Goal: Check status: Check status

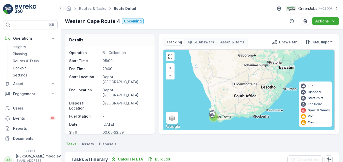
scroll to position [105, 0]
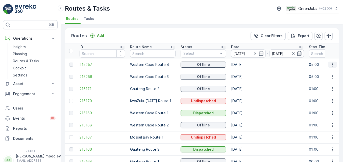
click at [334, 66] on button "button" at bounding box center [332, 65] width 9 height 6
click at [330, 63] on icon "button" at bounding box center [332, 64] width 5 height 5
click at [332, 64] on icon "button" at bounding box center [332, 64] width 5 height 5
click at [330, 64] on icon "button" at bounding box center [332, 64] width 5 height 5
click at [330, 65] on icon "button" at bounding box center [332, 64] width 5 height 5
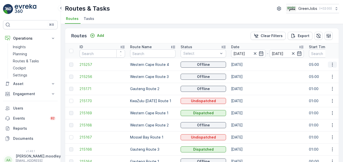
click at [330, 63] on icon "button" at bounding box center [332, 64] width 5 height 5
click at [333, 67] on button "button" at bounding box center [332, 65] width 9 height 6
click at [333, 65] on icon "button" at bounding box center [332, 64] width 5 height 5
click at [130, 152] on td "Gauteng Route 3" at bounding box center [153, 149] width 51 height 12
click at [124, 101] on span "215170" at bounding box center [102, 100] width 45 height 5
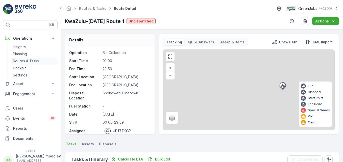
click at [30, 61] on p "Routes & Tasks" at bounding box center [26, 61] width 26 height 5
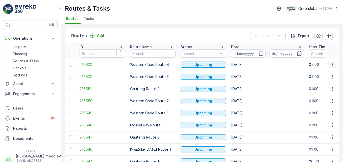
click at [333, 64] on icon "button" at bounding box center [332, 64] width 5 height 5
click at [242, 54] on input at bounding box center [248, 53] width 35 height 8
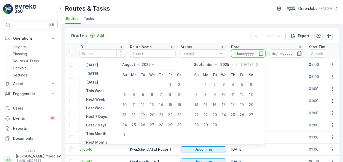
click at [146, 113] on div "19" at bounding box center [143, 115] width 8 height 8
type input "[DATE]"
click at [146, 113] on div "19" at bounding box center [143, 115] width 8 height 8
type input "[DATE]"
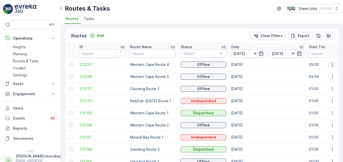
click at [334, 64] on button "button" at bounding box center [332, 65] width 9 height 6
click at [331, 64] on icon "button" at bounding box center [332, 64] width 5 height 5
click at [332, 77] on icon "button" at bounding box center [332, 77] width 1 height 4
click at [332, 78] on icon "button" at bounding box center [332, 76] width 5 height 5
click at [321, 85] on td "01:00" at bounding box center [331, 89] width 51 height 12
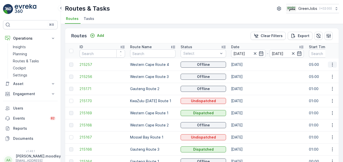
click at [330, 64] on icon "button" at bounding box center [332, 64] width 5 height 5
click at [316, 79] on td "05:00" at bounding box center [331, 77] width 51 height 12
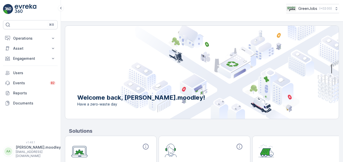
click at [56, 33] on div "⌘B Operations Insights Planning Routes & Tasks Cockpit Settings Asset Assets En…" at bounding box center [30, 77] width 55 height 115
drag, startPoint x: 56, startPoint y: 33, endPoint x: 53, endPoint y: 38, distance: 5.9
click at [53, 38] on icon at bounding box center [53, 38] width 5 height 5
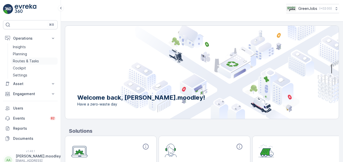
click at [30, 61] on p "Routes & Tasks" at bounding box center [26, 61] width 26 height 5
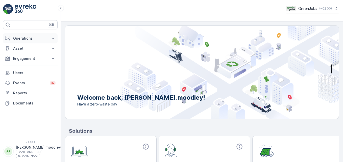
click at [52, 36] on icon at bounding box center [53, 38] width 5 height 5
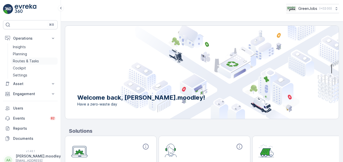
click at [30, 61] on p "Routes & Tasks" at bounding box center [26, 61] width 26 height 5
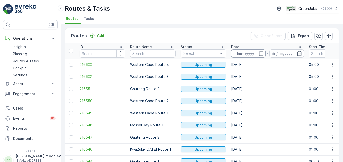
click at [237, 55] on input at bounding box center [248, 53] width 35 height 8
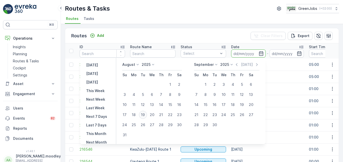
click at [147, 116] on div "19" at bounding box center [143, 115] width 8 height 8
type input "[DATE]"
click at [147, 116] on div "19" at bounding box center [143, 115] width 8 height 8
type input "[DATE]"
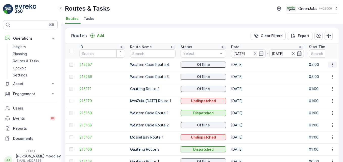
click at [331, 67] on button "button" at bounding box center [332, 65] width 9 height 6
click at [319, 72] on span "See More Details" at bounding box center [320, 72] width 29 height 5
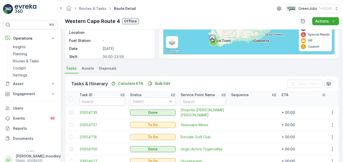
scroll to position [101, 0]
